Goal: Task Accomplishment & Management: Complete application form

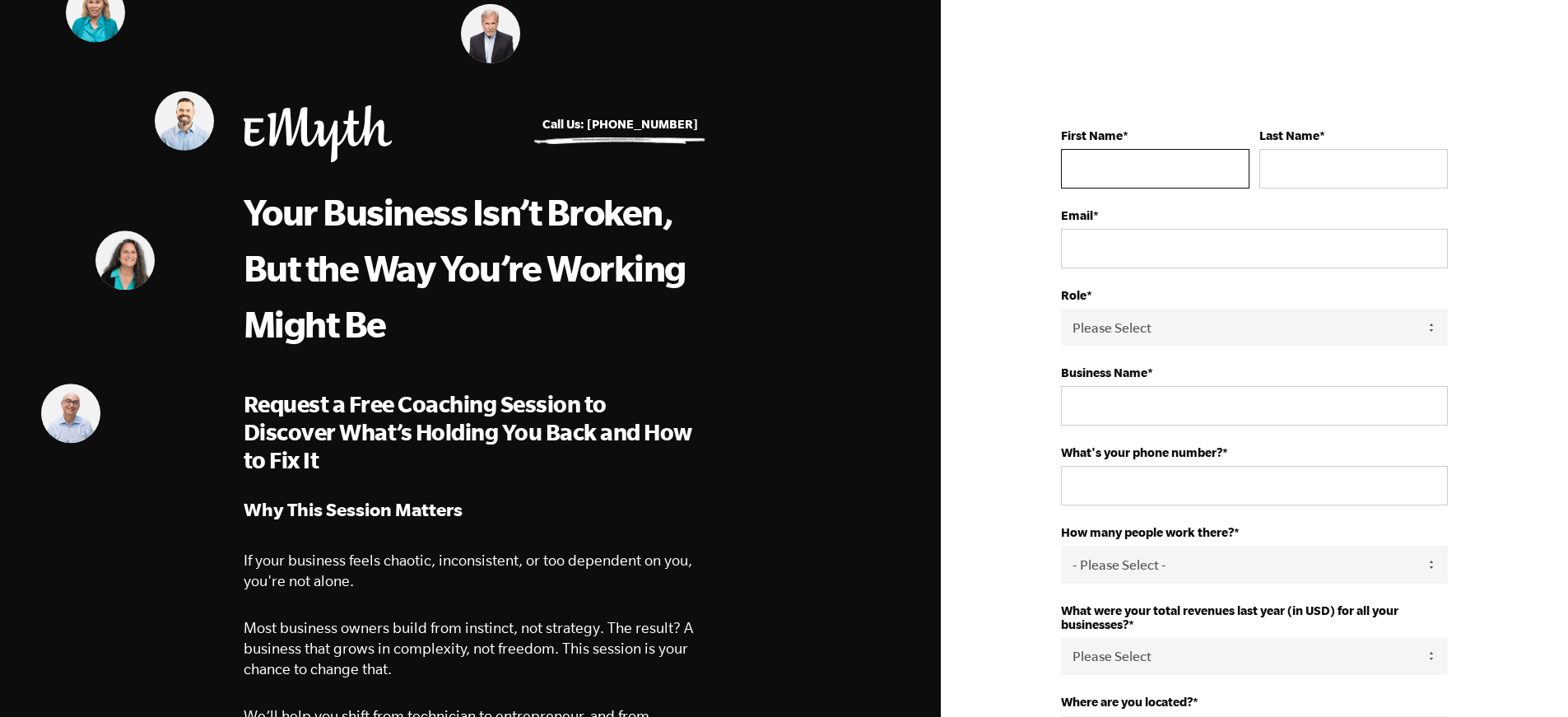
click at [1182, 181] on input "First Name *" at bounding box center [1155, 168] width 189 height 40
type input "shabana"
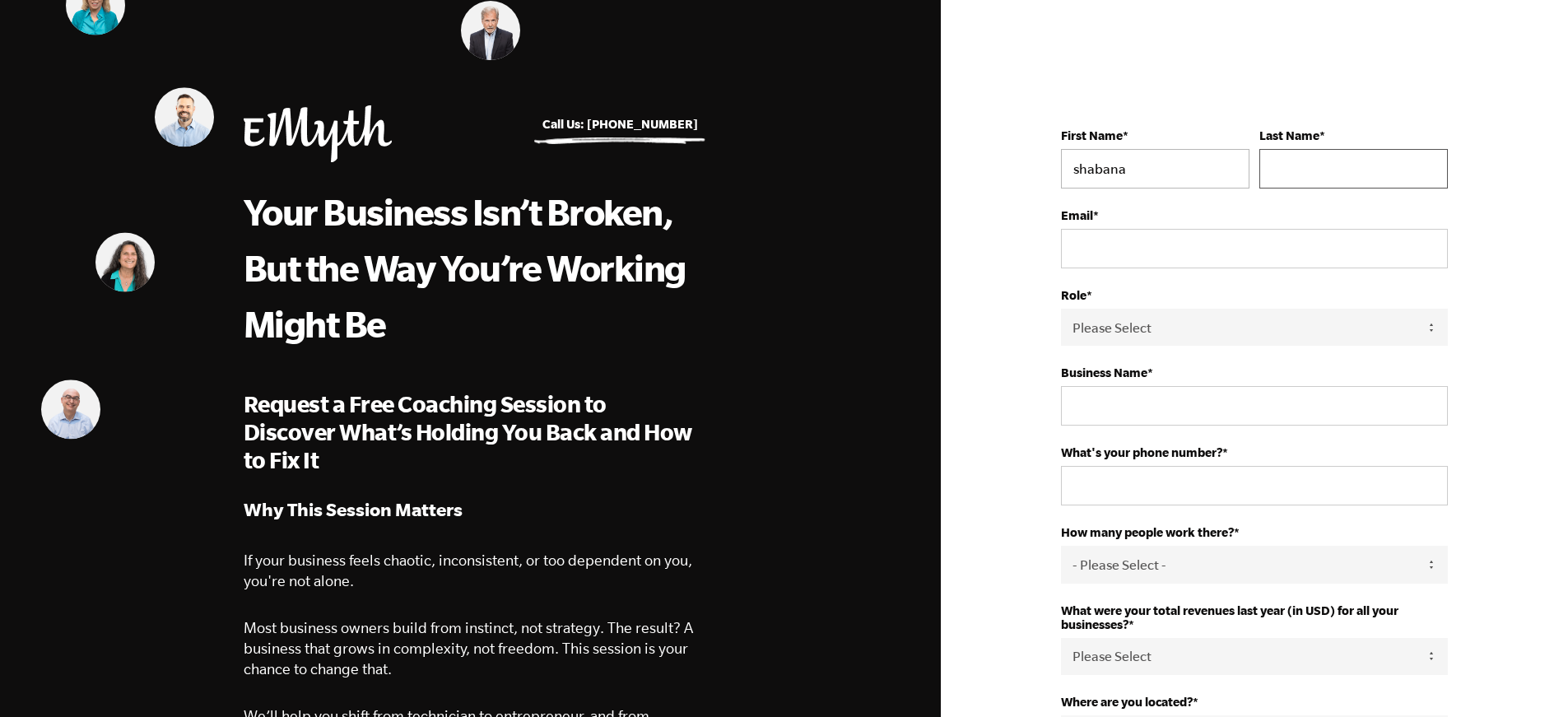
type input "Jabine"
type input "shabanajabine@gmail.com"
type input "+447507666384"
select select "United Kingdom"
click at [1146, 336] on select "Please Select Owner Partner / Co-Owner Executive Employee / Other" at bounding box center [1254, 327] width 386 height 37
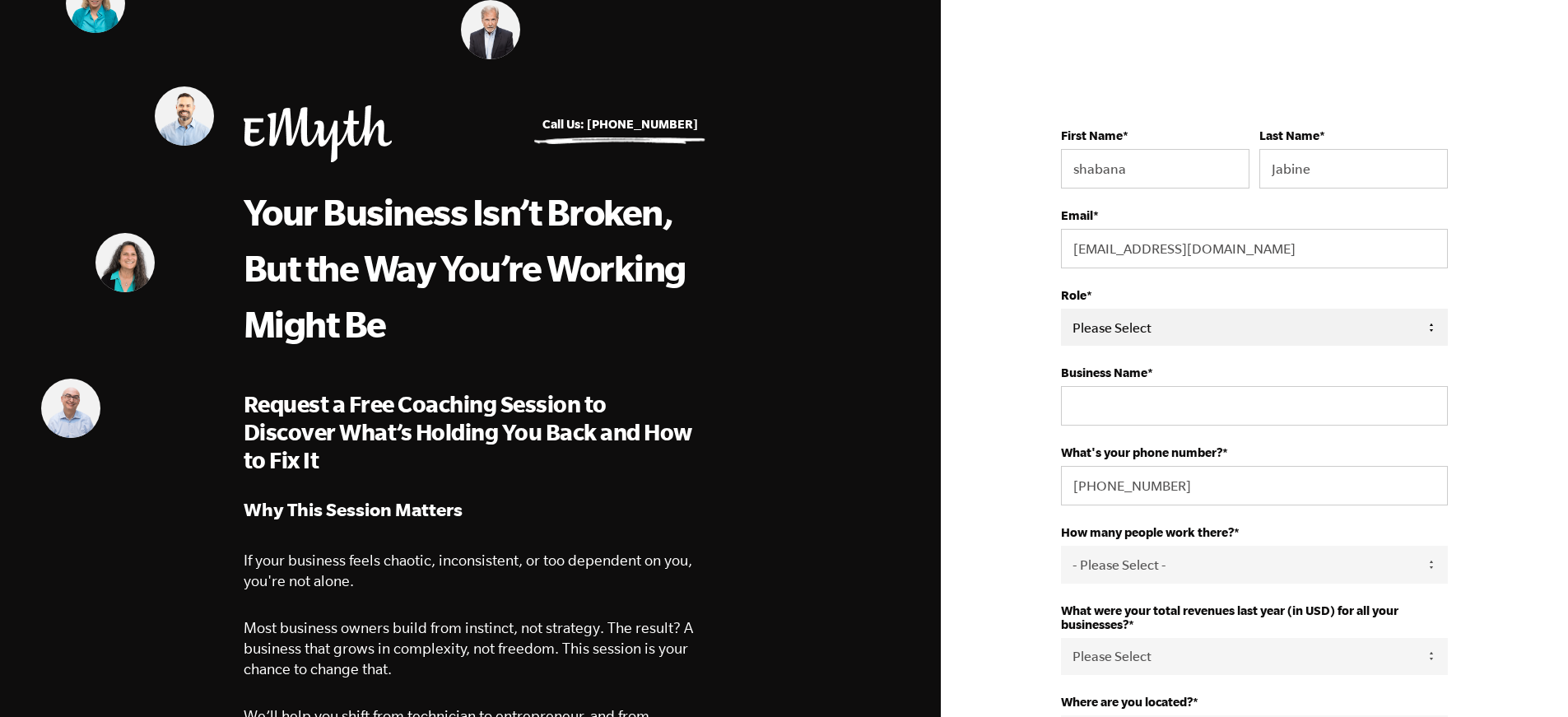
select select "Owner"
click at [1061, 308] on select "Please Select Owner Partner / Co-Owner Executive Employee / Other" at bounding box center [1254, 327] width 386 height 37
click at [1150, 418] on input "Business Name *" at bounding box center [1254, 405] width 386 height 40
type input "Coaching Service"
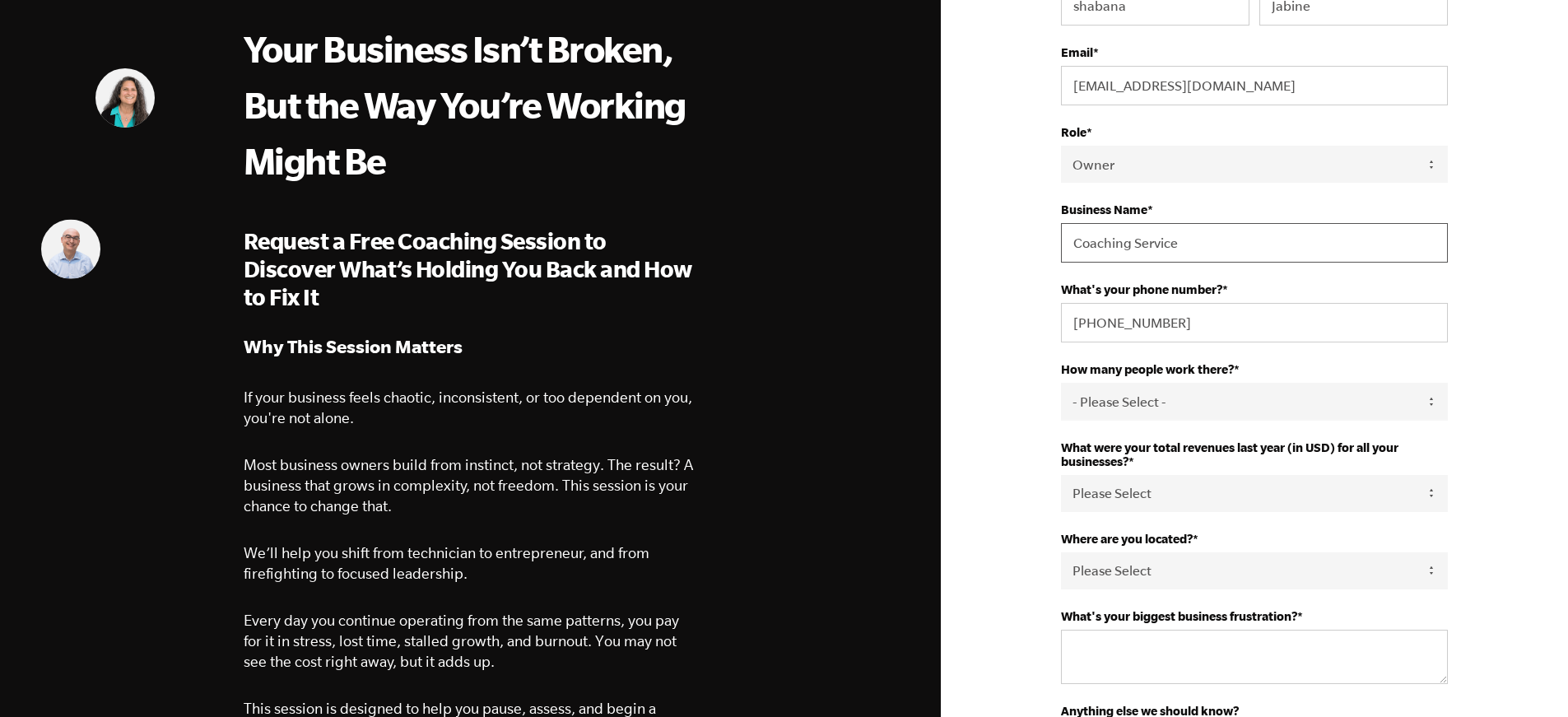
scroll to position [164, 0]
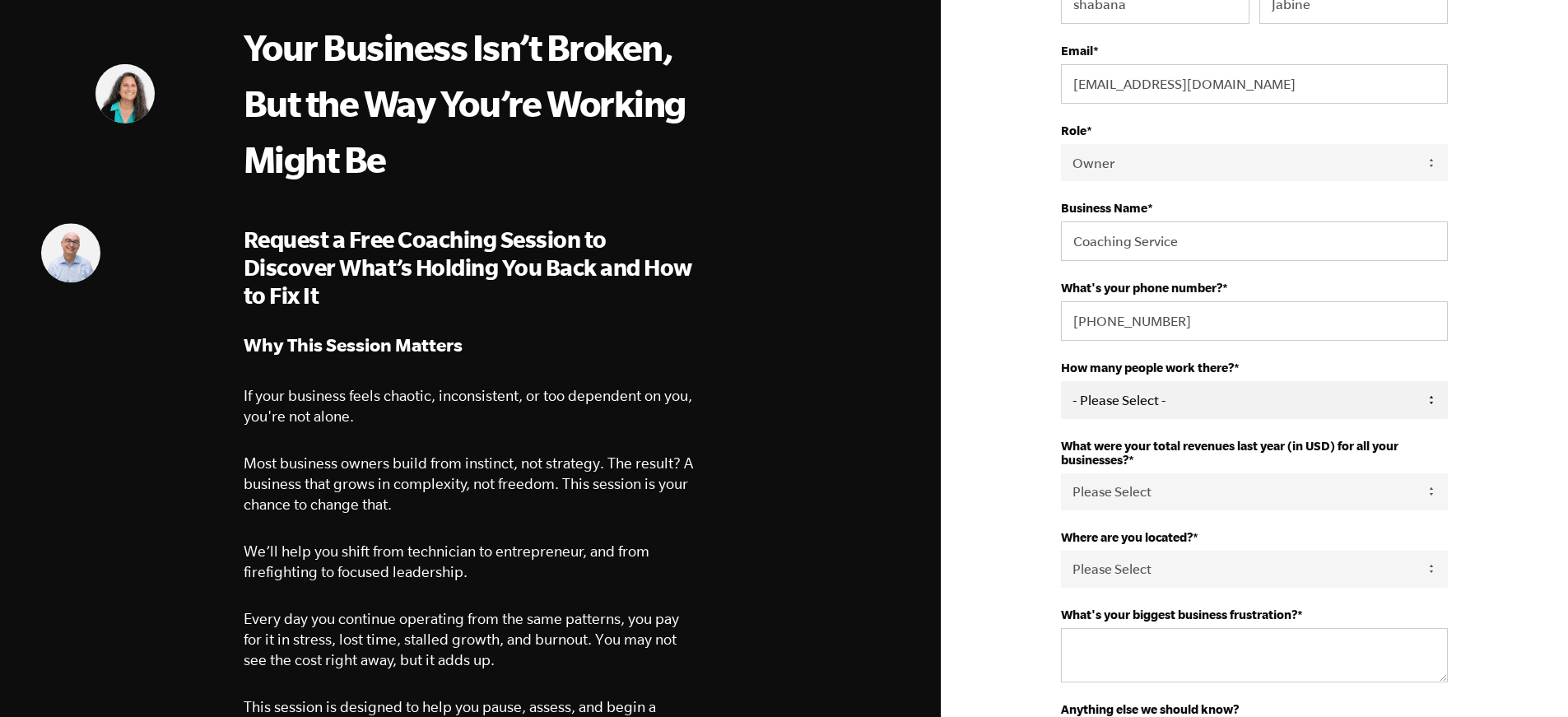
click at [1188, 400] on select "- Please Select - 50+ 35-49 20-34 10-19 4-9 1-3 0 tfa_105 tfa_106 tfa_107 tfa_1…" at bounding box center [1254, 399] width 386 height 37
select select "1-3"
click at [1061, 381] on select "- Please Select - 50+ 35-49 20-34 10-19 4-9 1-3 0 tfa_105 tfa_106 tfa_107 tfa_1…" at bounding box center [1254, 399] width 386 height 37
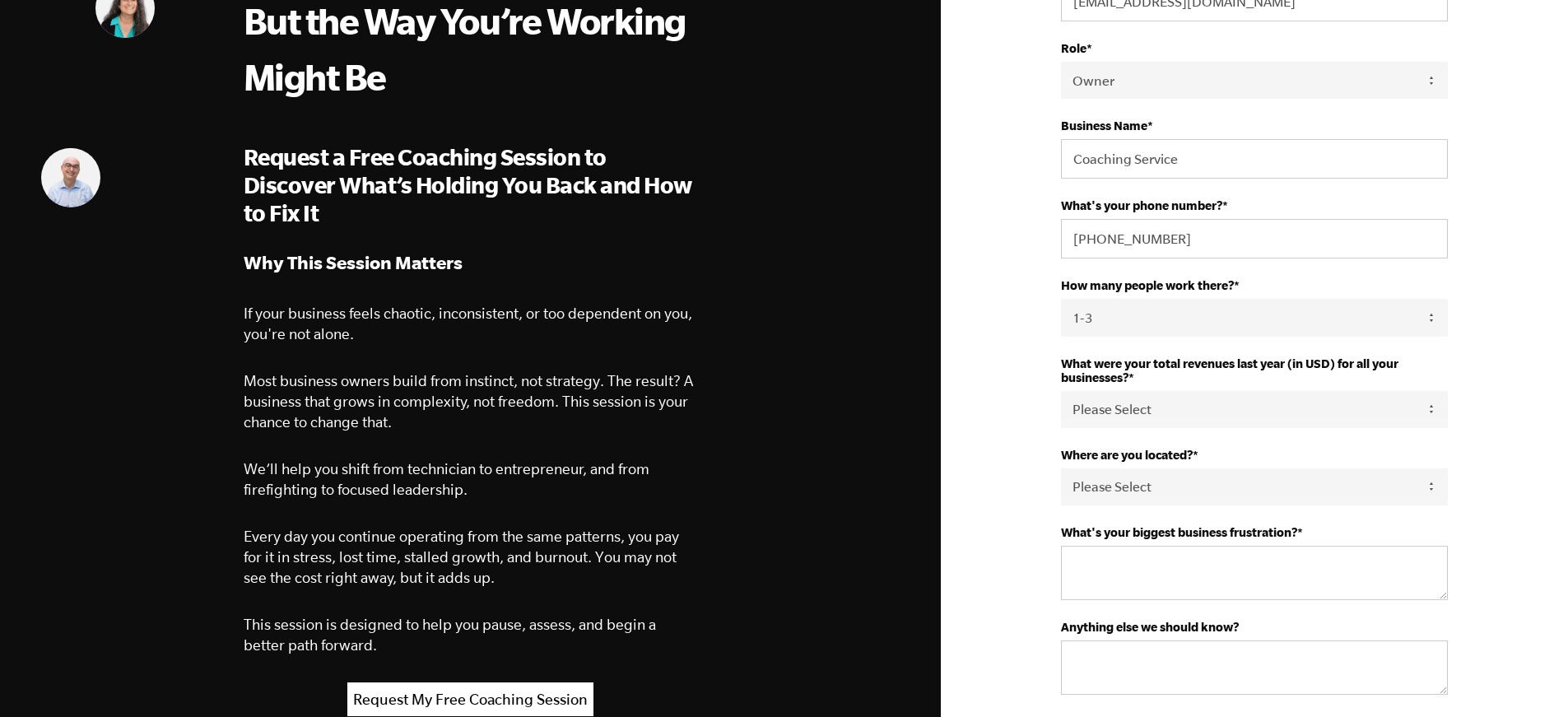
scroll to position [329, 0]
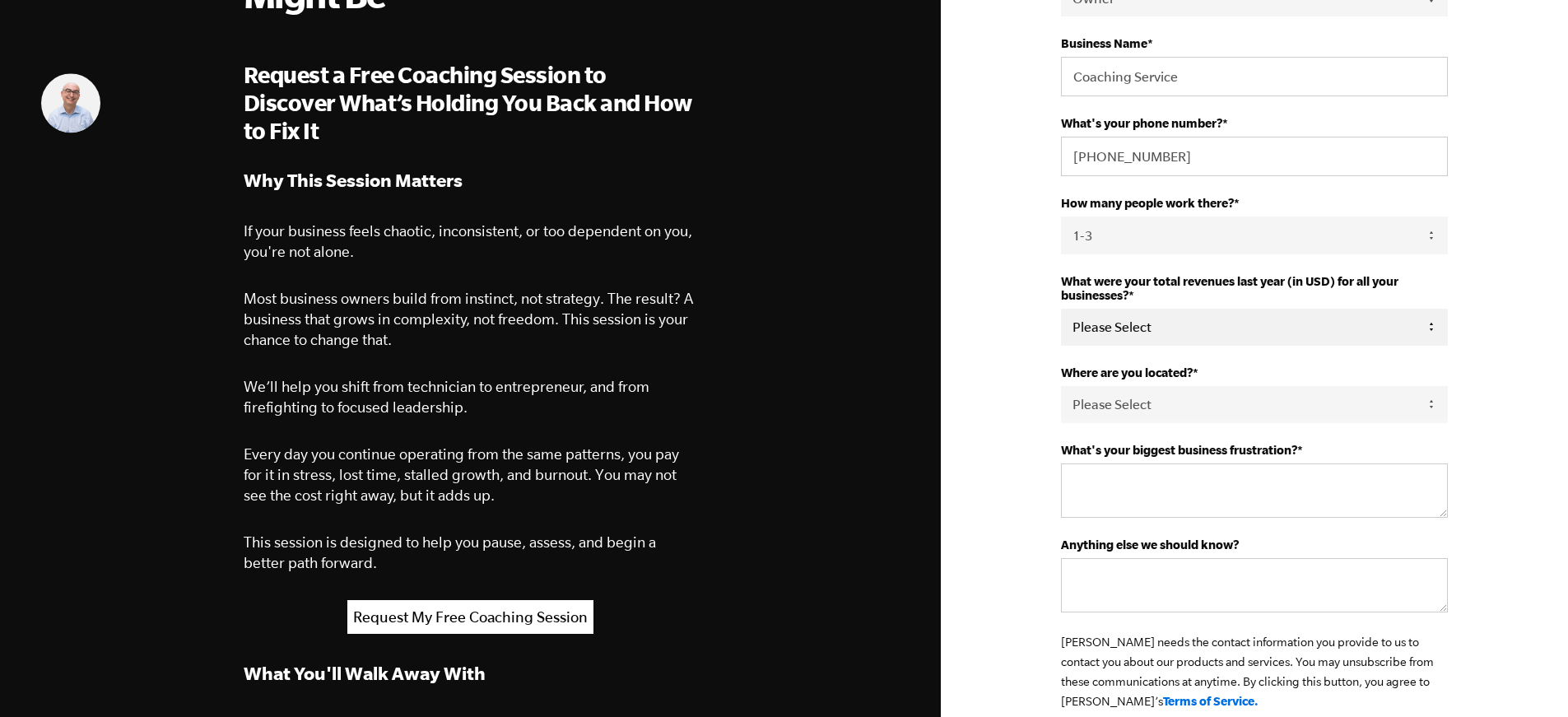
click at [1128, 335] on select "Please Select 0-75K 76-150K 151-275K 276-500K 501-750K 751-1M 1-2.5M 2.5-5M 5-1…" at bounding box center [1254, 327] width 386 height 37
select select "0-75K"
click at [1061, 308] on select "Please Select 0-75K 76-150K 151-275K 276-500K 501-750K 751-1M 1-2.5M 2.5-5M 5-1…" at bounding box center [1254, 327] width 386 height 37
click at [1116, 476] on textarea "What's your biggest business frustration? *" at bounding box center [1254, 490] width 386 height 54
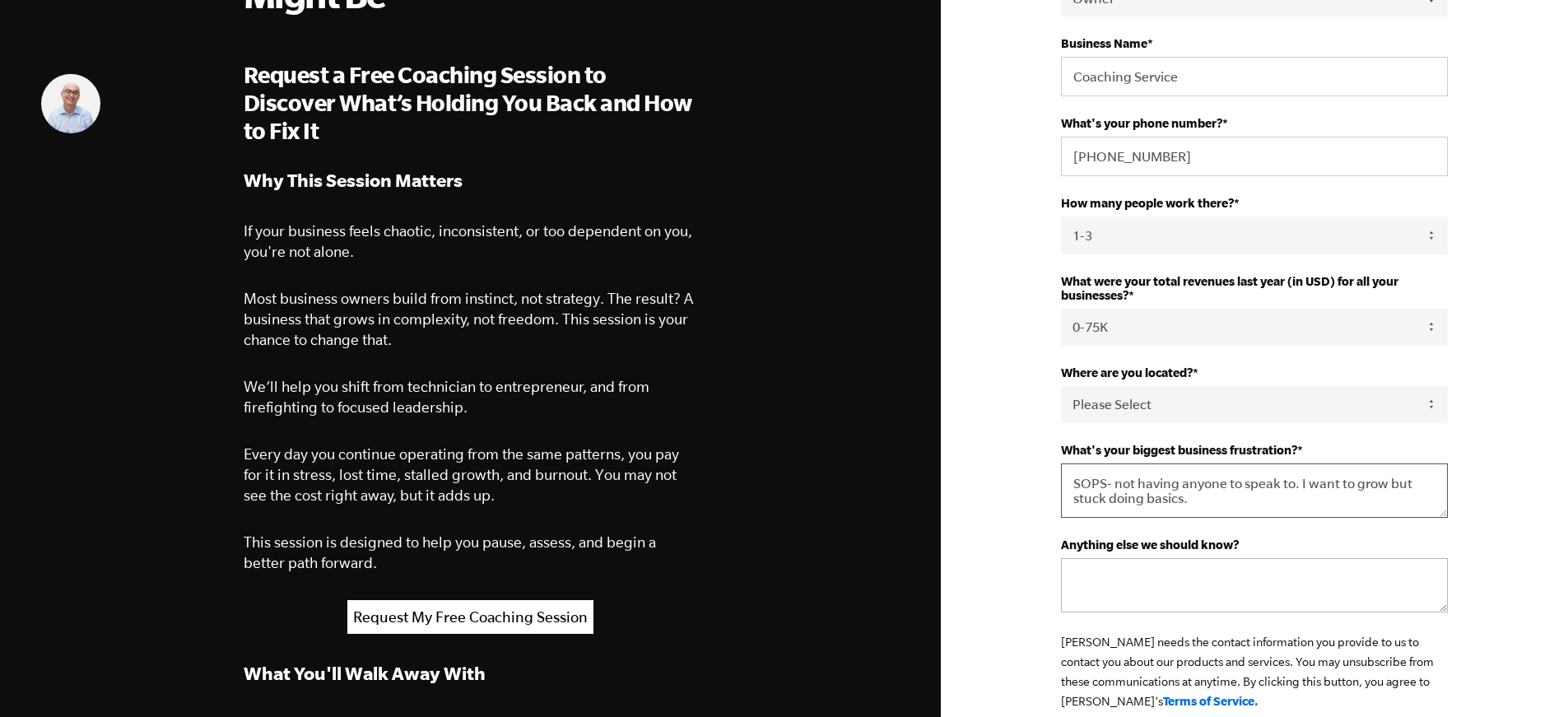
type textarea "SOPS- not having anyone to speak to. I want to grow but stuck doing basics."
click at [1099, 580] on textarea "Anything else we should know?" at bounding box center [1254, 585] width 386 height 54
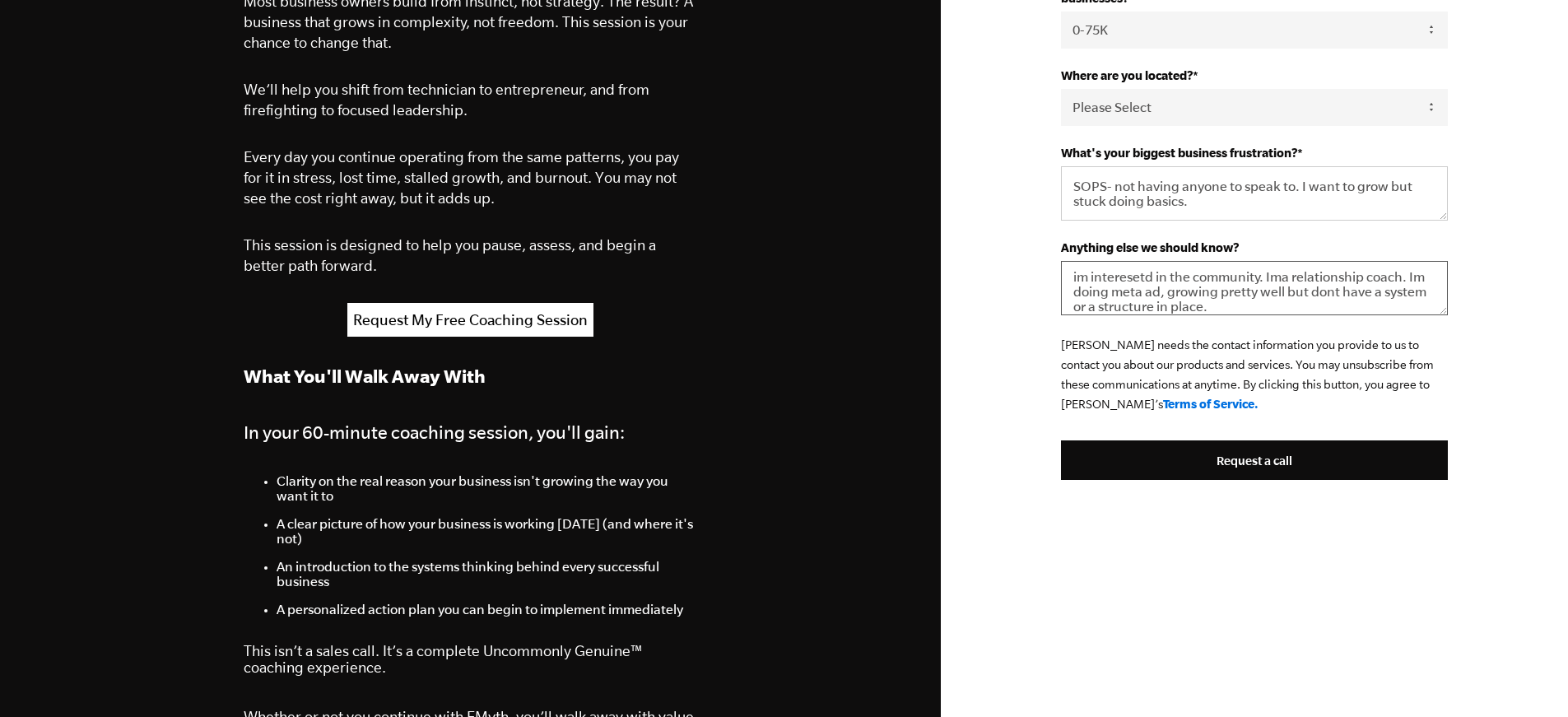
scroll to position [658, 0]
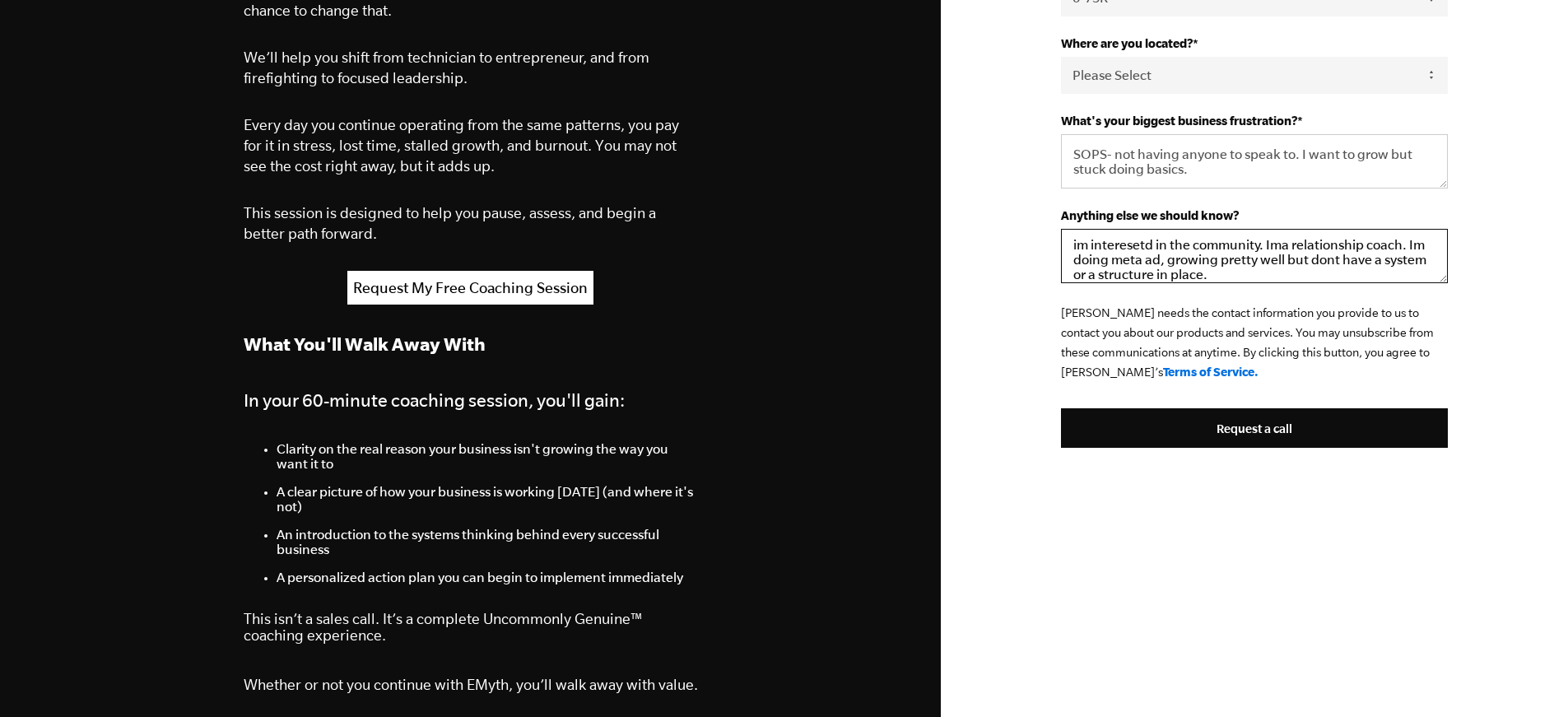
click at [1138, 242] on textarea "im interesetd in the community. Ima relationship coach. Im doing meta ad, growi…" at bounding box center [1254, 255] width 386 height 54
click at [1071, 241] on textarea "im interested in the community. Ima relationship coach. Im doing meta ad, growi…" at bounding box center [1254, 255] width 386 height 54
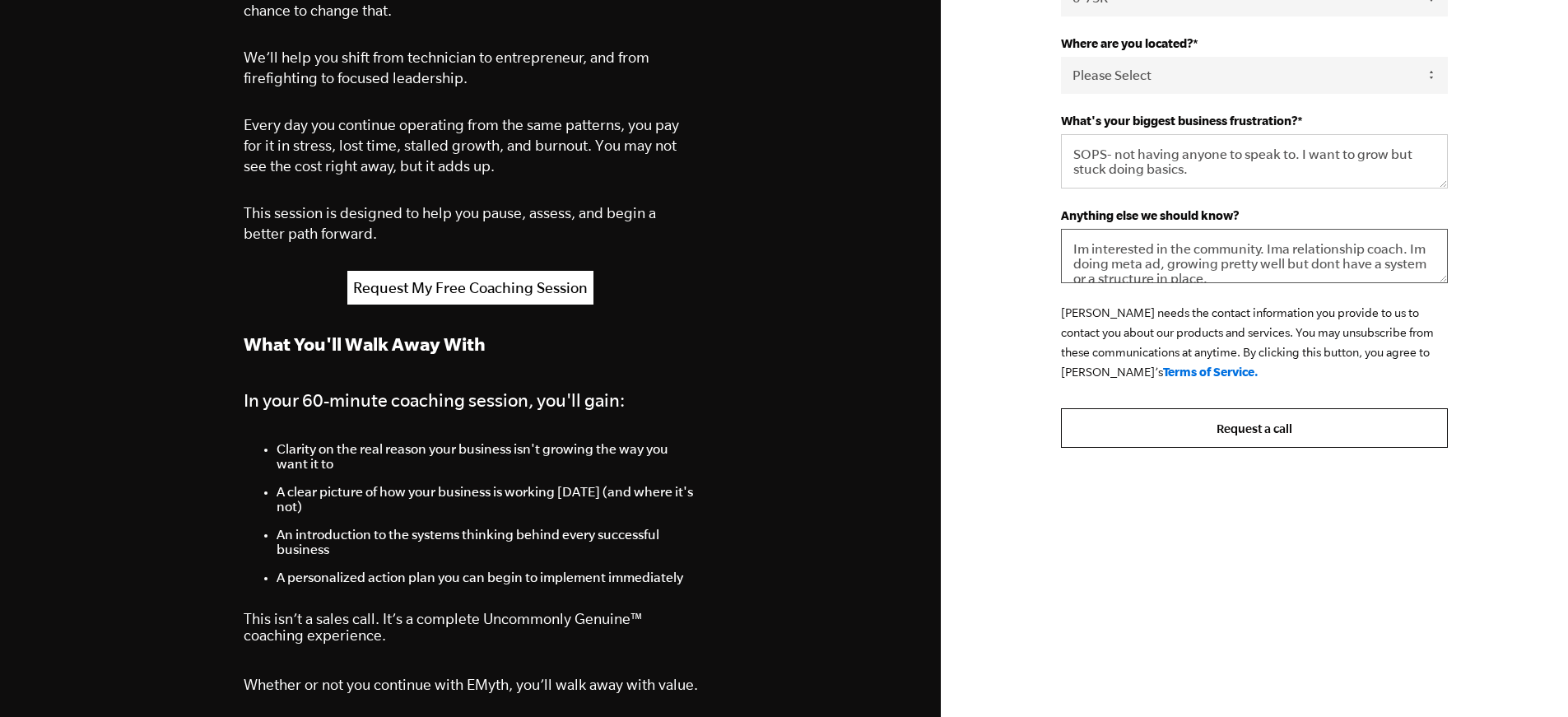
type textarea "Im interested in the community. Ima relationship coach. Im doing meta ad, growi…"
click at [1248, 422] on input "Request a call" at bounding box center [1254, 427] width 386 height 40
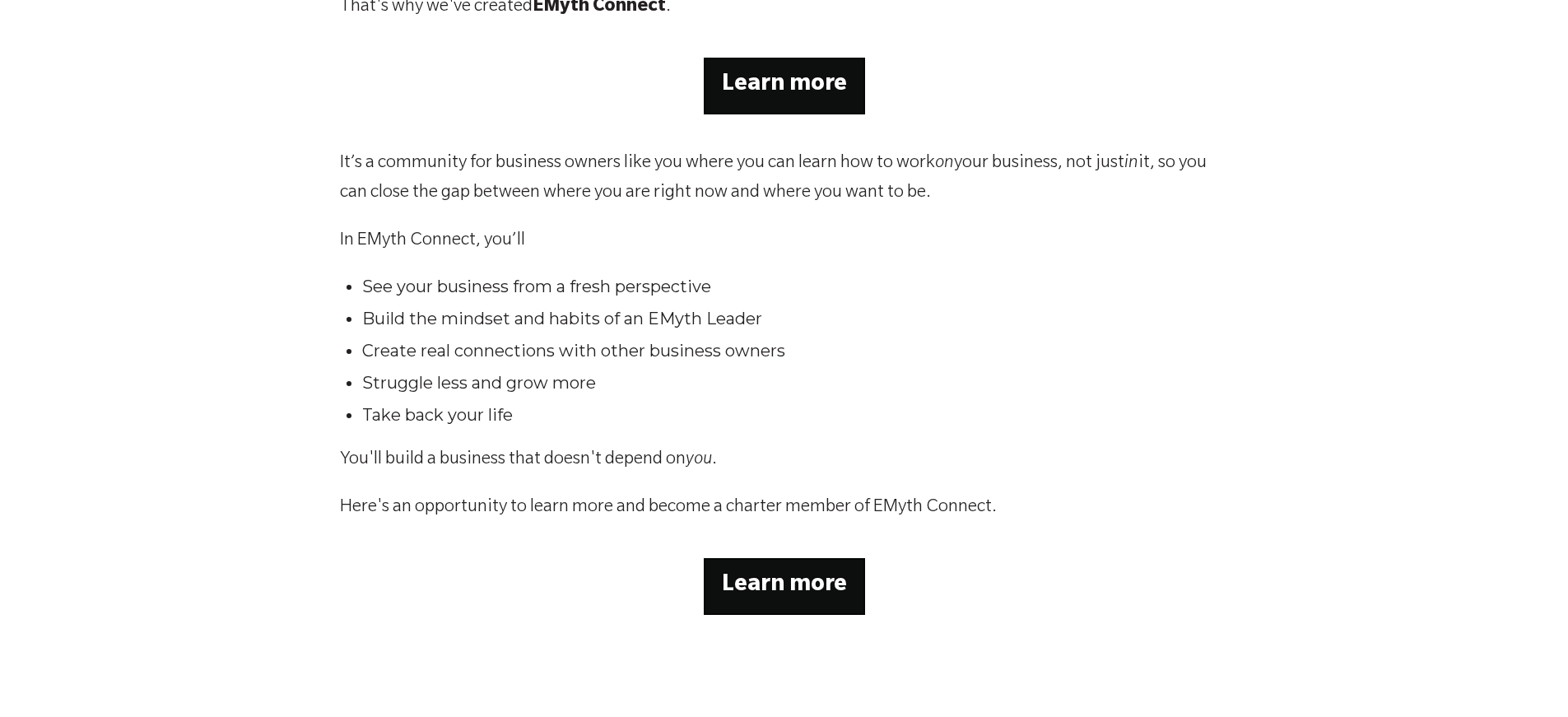
scroll to position [411, 0]
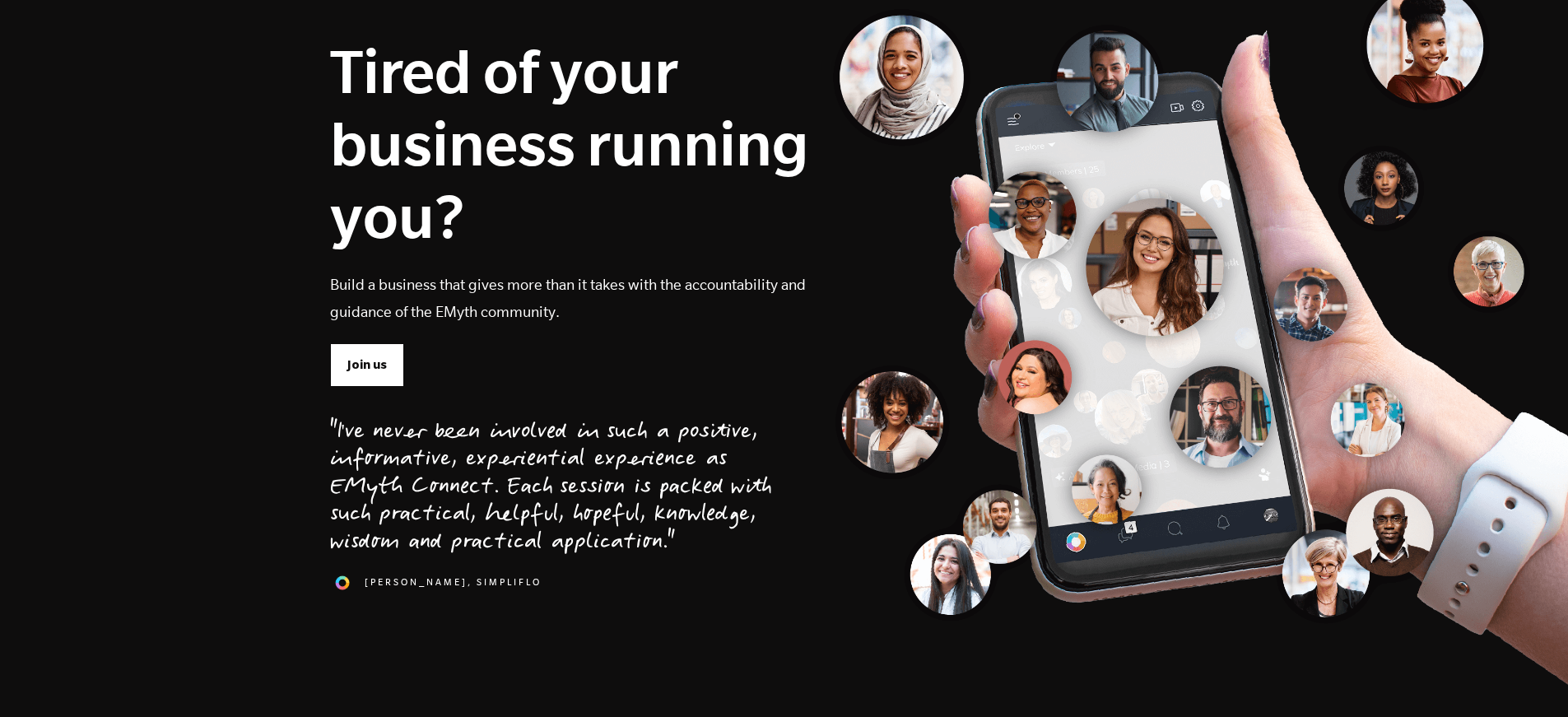
scroll to position [164, 0]
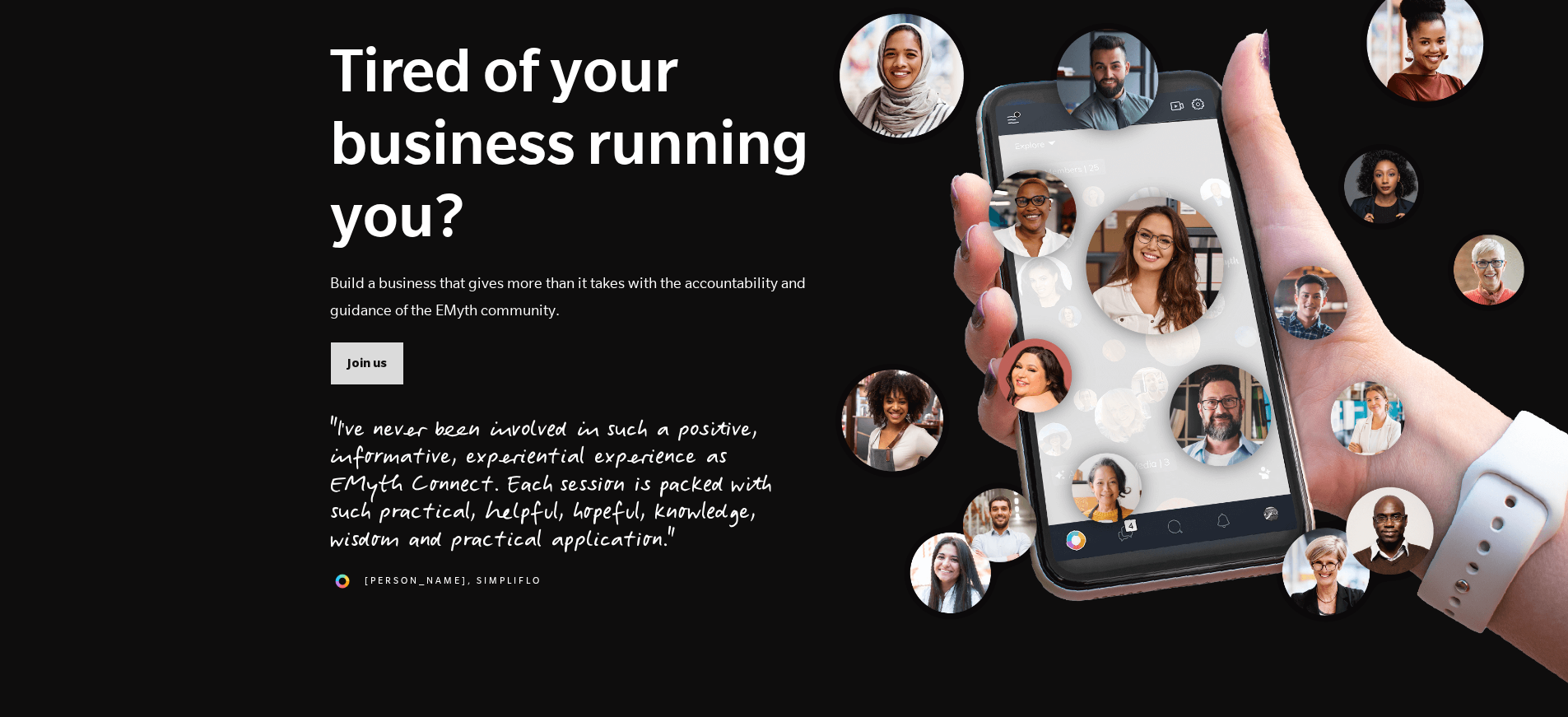
click at [350, 358] on span "Join us" at bounding box center [367, 362] width 40 height 18
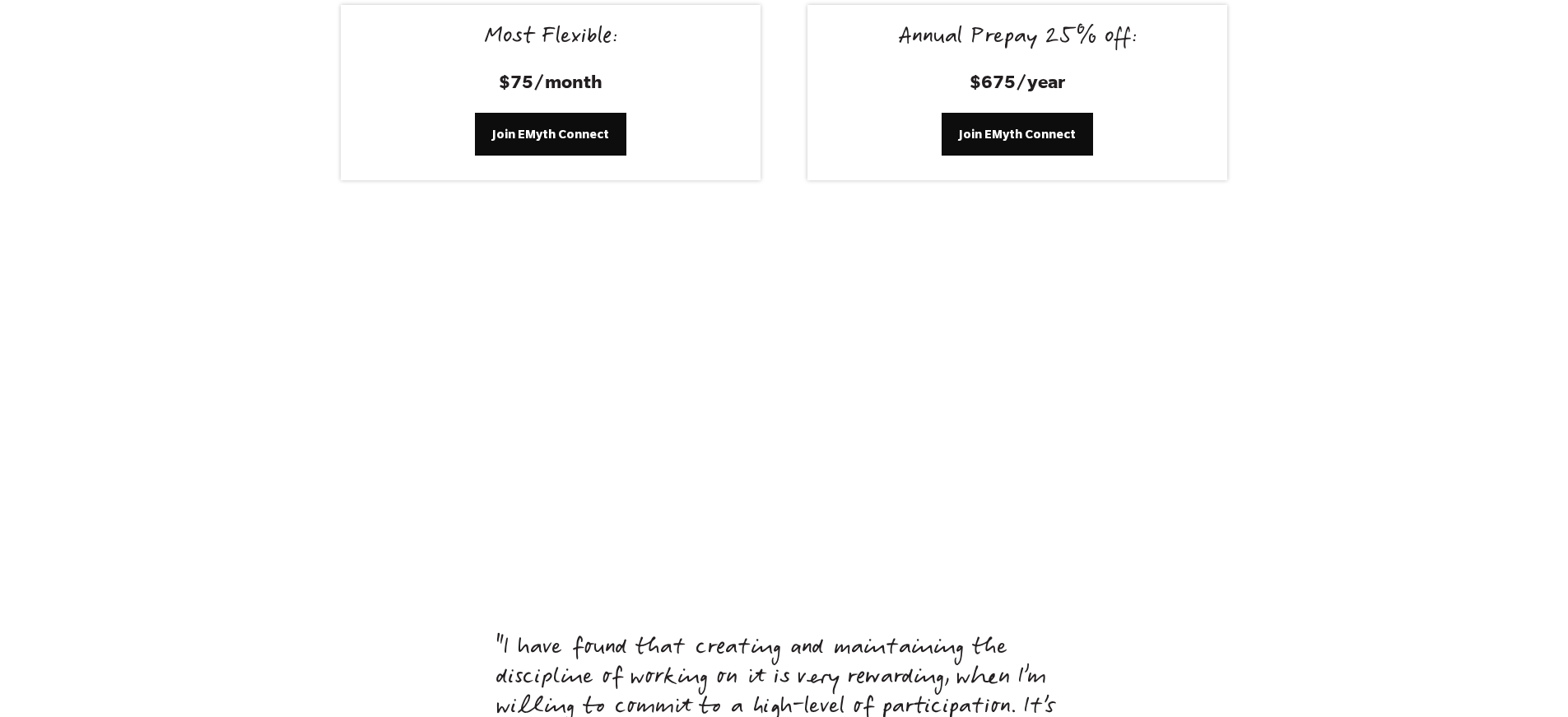
scroll to position [6678, 0]
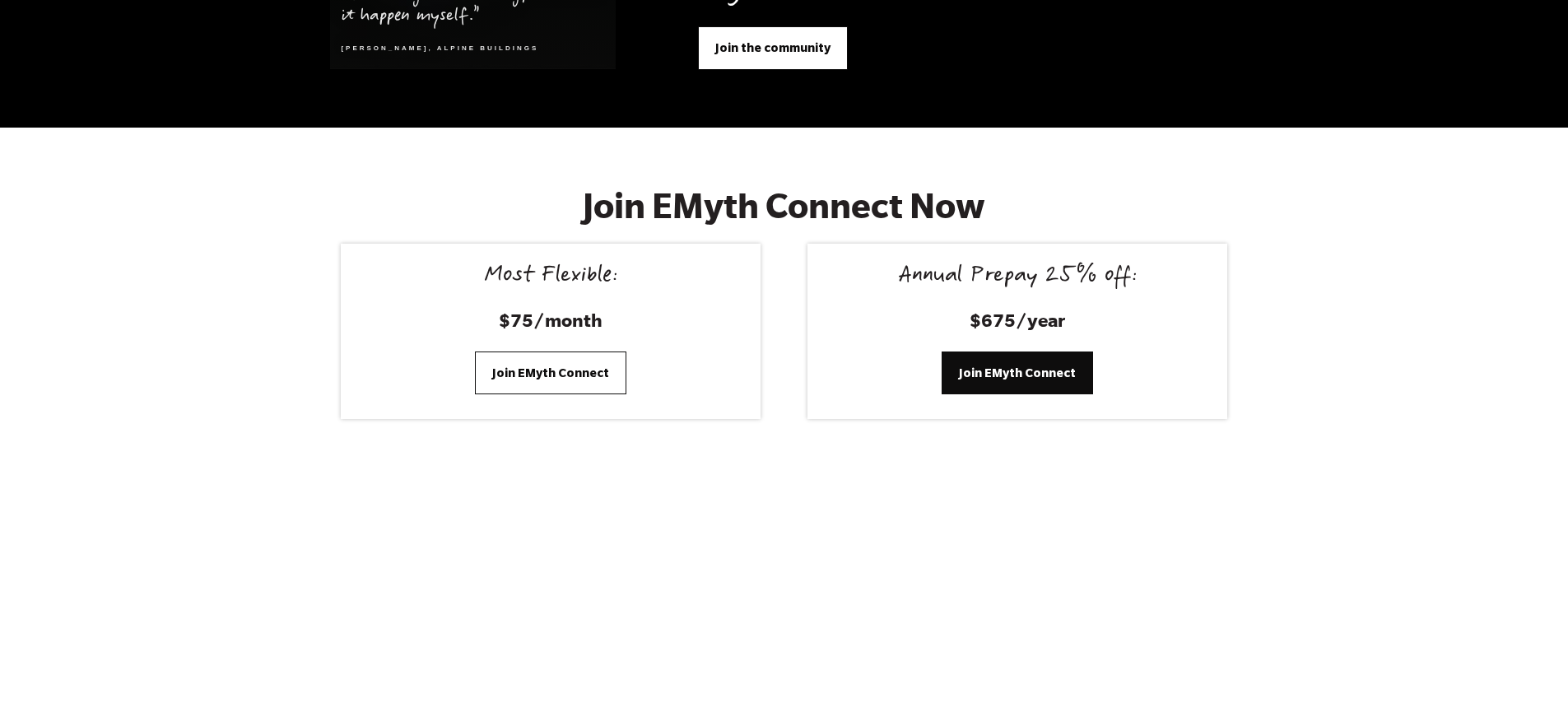
click at [571, 364] on link "Join EMyth Connect" at bounding box center [550, 372] width 151 height 43
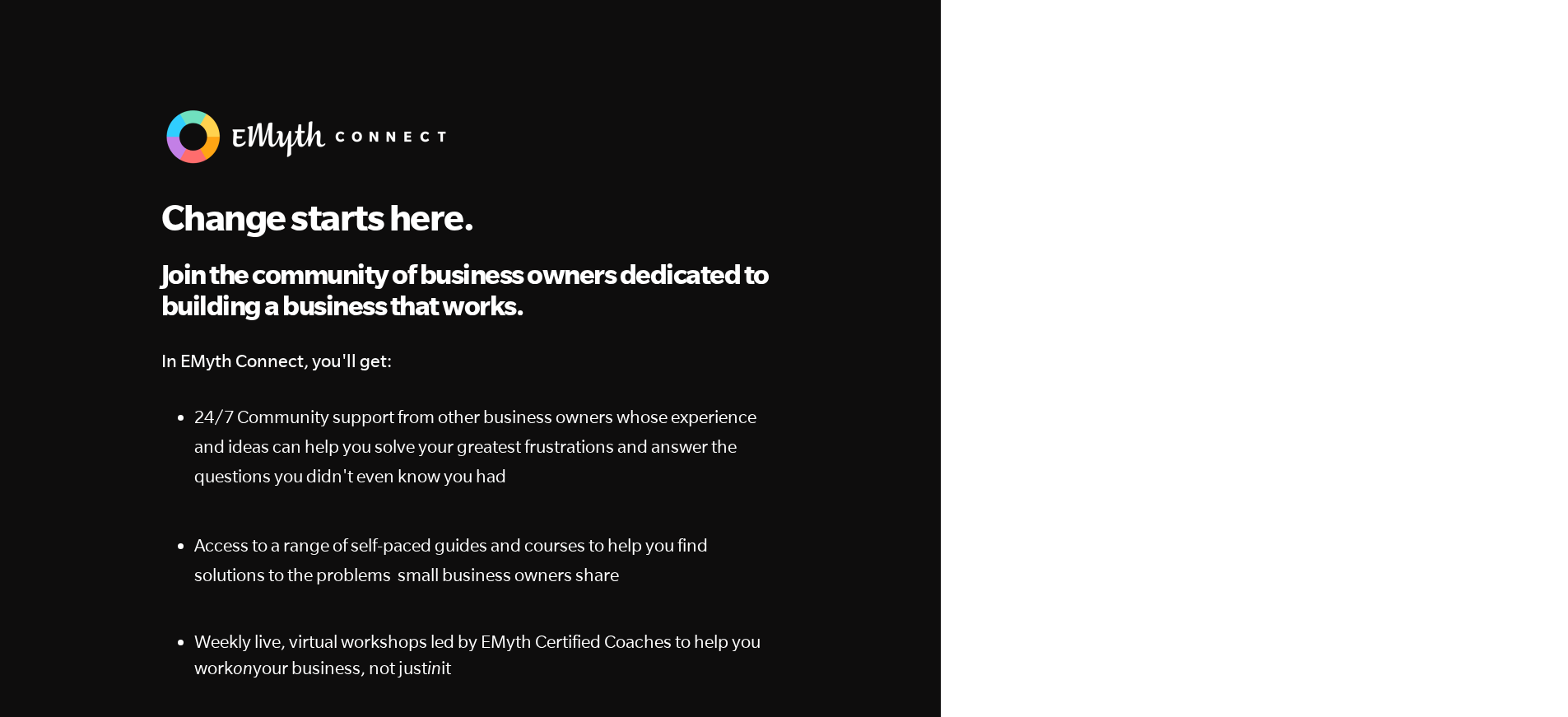
scroll to position [385, 0]
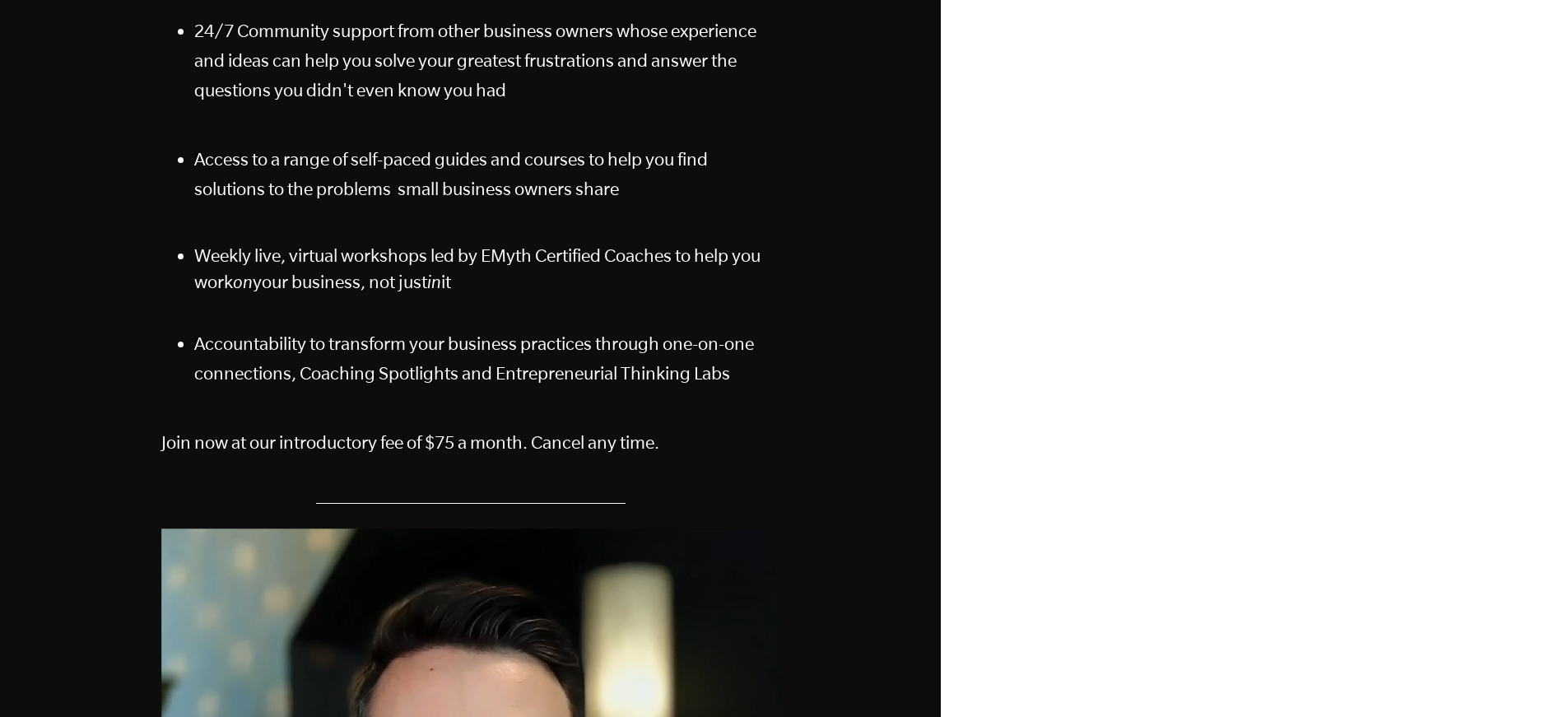
click at [1086, 487] on div at bounding box center [1254, 502] width 627 height 1775
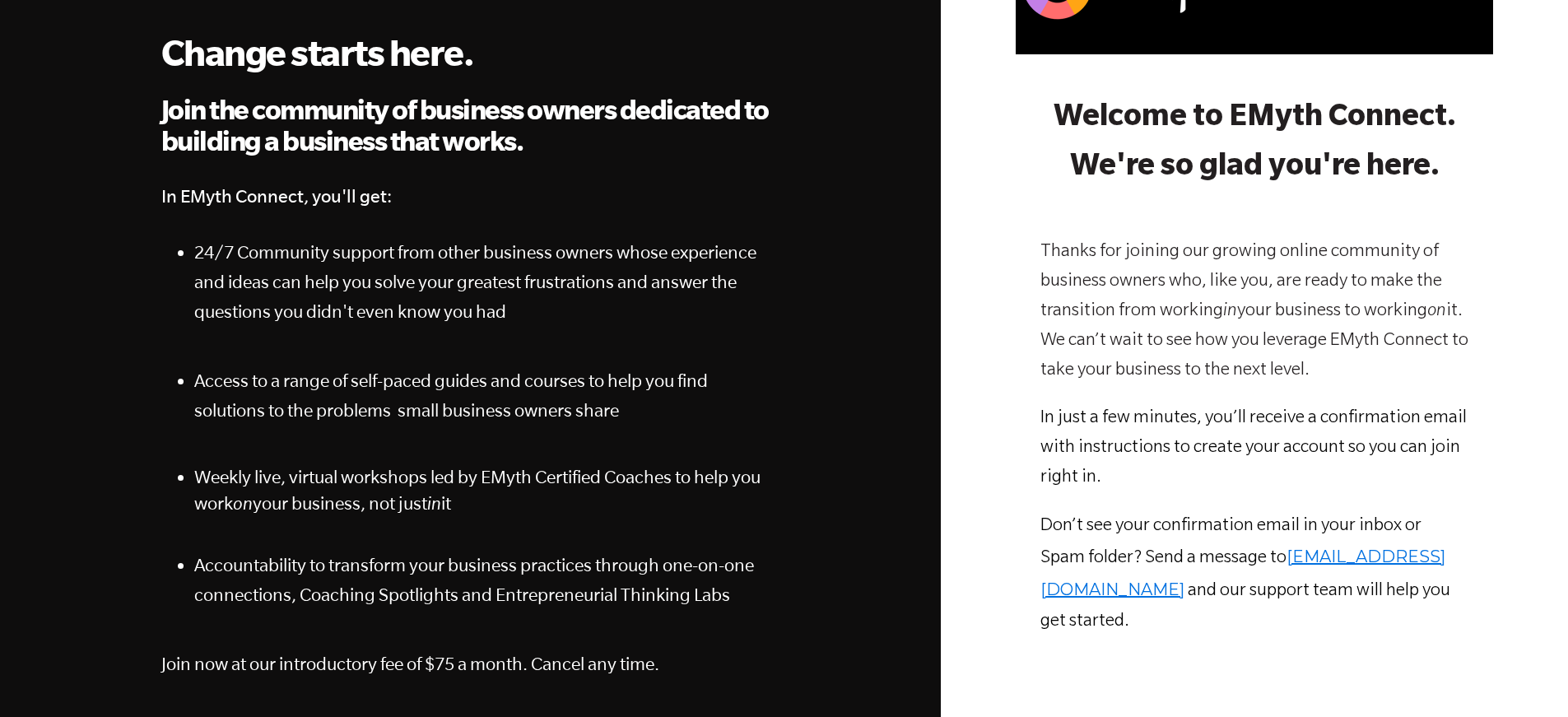
scroll to position [0, 0]
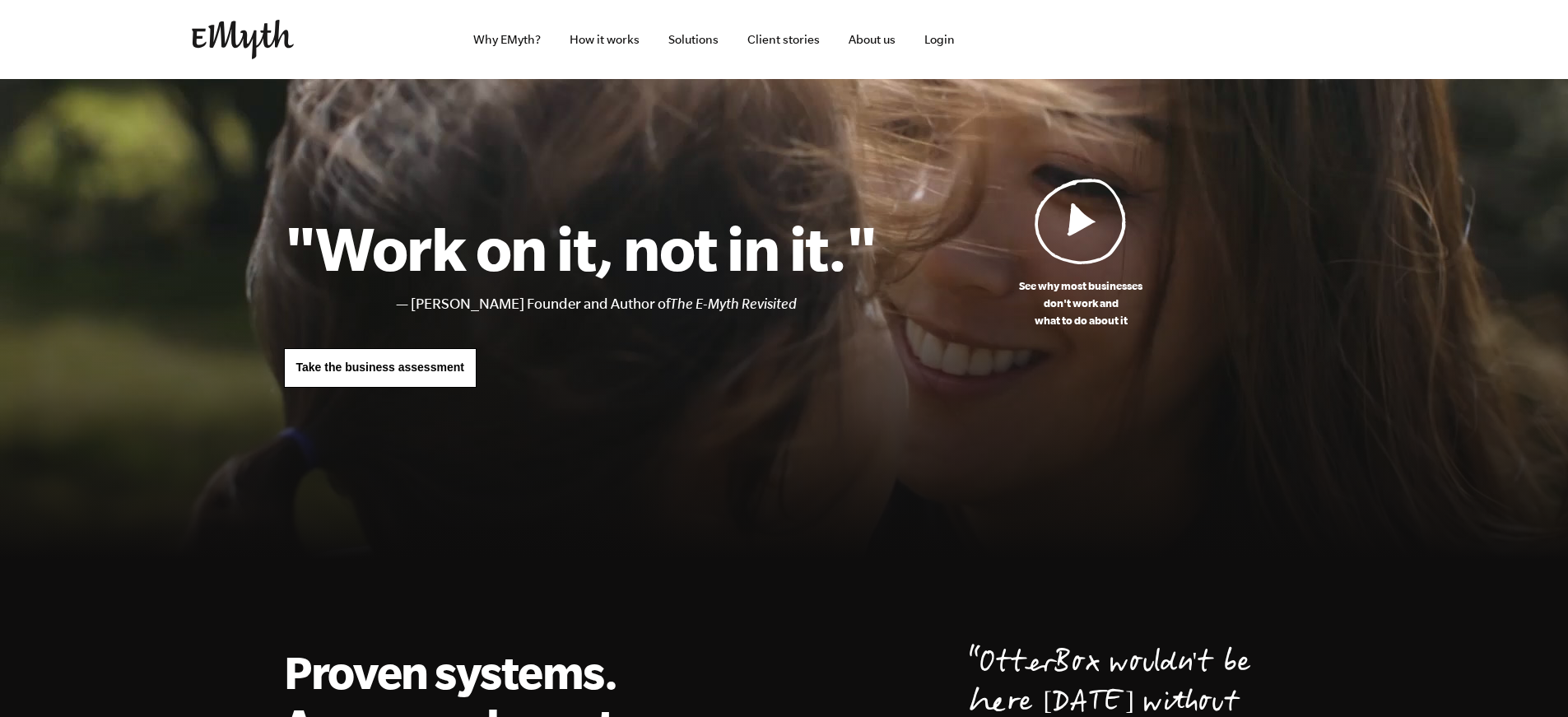
click at [412, 376] on link "Take the business assessment" at bounding box center [380, 368] width 192 height 40
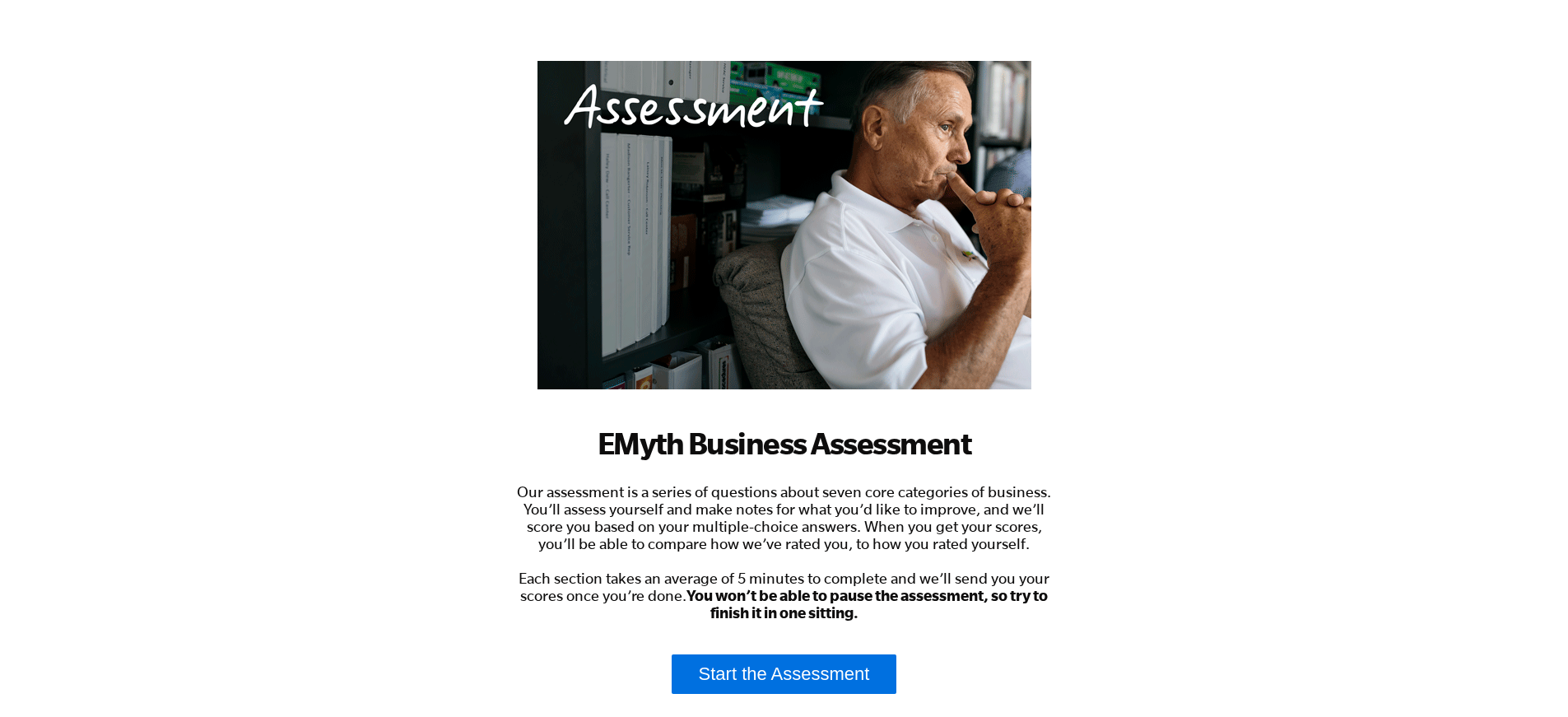
scroll to position [263, 0]
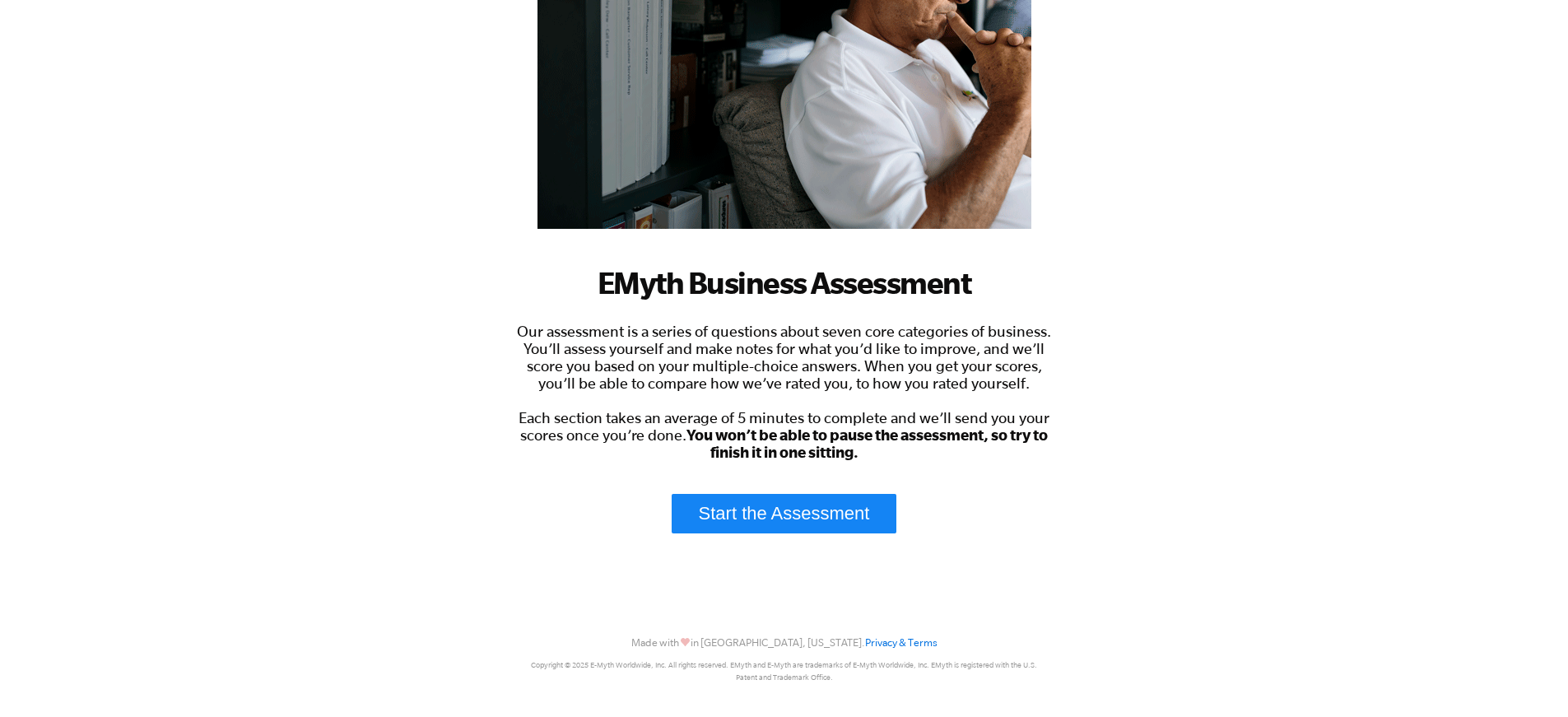
click at [807, 515] on link "Start the Assessment" at bounding box center [784, 514] width 226 height 40
